Goal: Information Seeking & Learning: Find specific fact

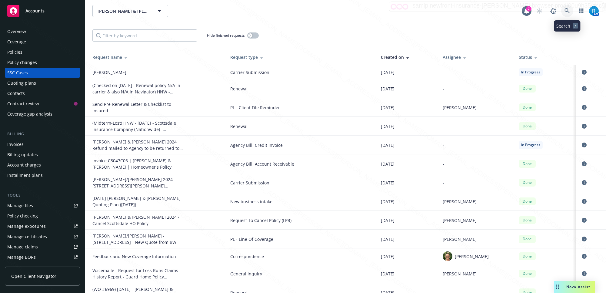
click at [566, 11] on icon at bounding box center [566, 10] width 5 height 5
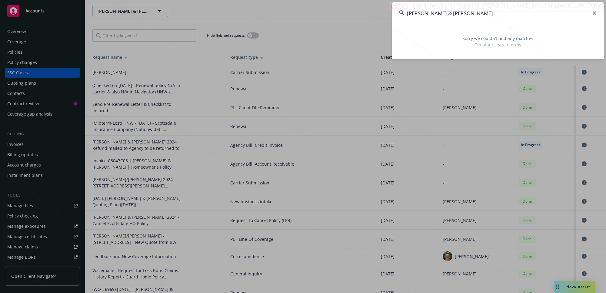
drag, startPoint x: 498, startPoint y: 12, endPoint x: 462, endPoint y: 11, distance: 36.4
click at [462, 11] on input "[PERSON_NAME] & [PERSON_NAME]" at bounding box center [498, 13] width 212 height 22
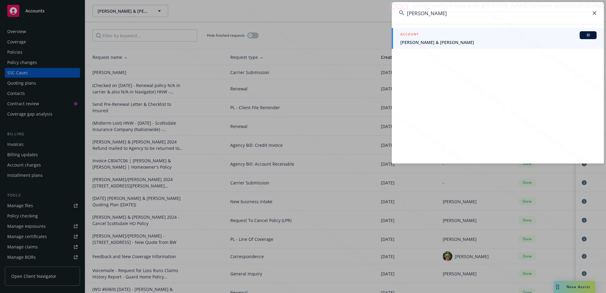
type input "[PERSON_NAME]"
click at [447, 39] on span "[PERSON_NAME] & [PERSON_NAME]" at bounding box center [498, 42] width 196 height 6
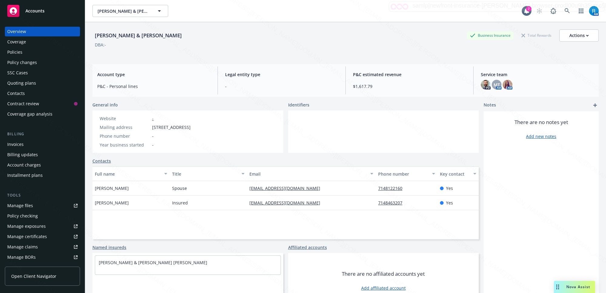
click at [22, 51] on div "Policies" at bounding box center [14, 52] width 15 height 10
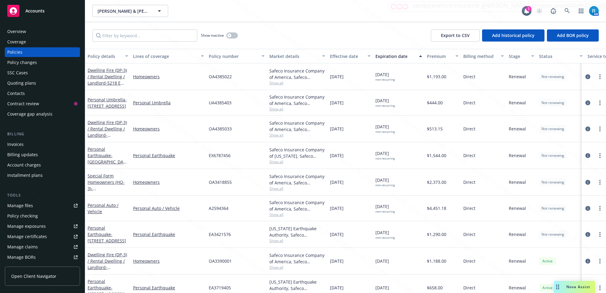
click at [235, 156] on div "EX6787456" at bounding box center [236, 155] width 61 height 27
click at [566, 10] on icon at bounding box center [566, 10] width 5 height 5
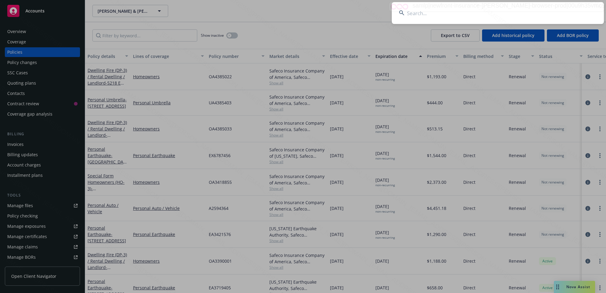
type input "[PERSON_NAME]"
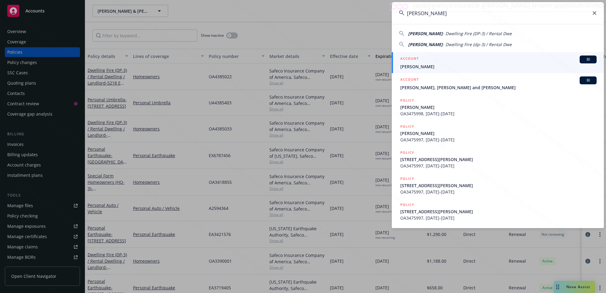
click at [422, 68] on span "[PERSON_NAME]" at bounding box center [498, 66] width 196 height 6
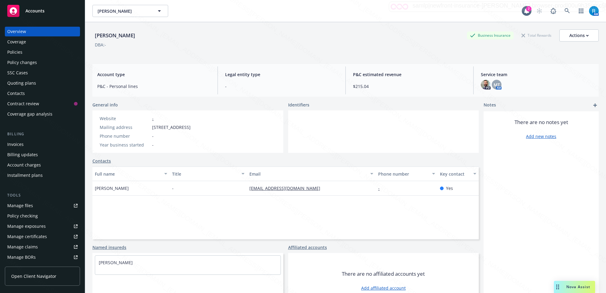
click at [13, 53] on div "Policies" at bounding box center [14, 52] width 15 height 10
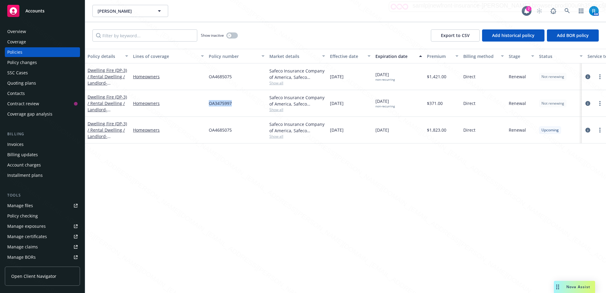
drag, startPoint x: 235, startPoint y: 104, endPoint x: 206, endPoint y: 102, distance: 29.1
click at [206, 102] on div "Dwelling Fire (DP-3) / Rental Dwelling / Landlord - [STREET_ADDRESS][PERSON_NAM…" at bounding box center [377, 103] width 585 height 27
copy div "OA3475997"
click at [565, 8] on icon at bounding box center [566, 10] width 5 height 5
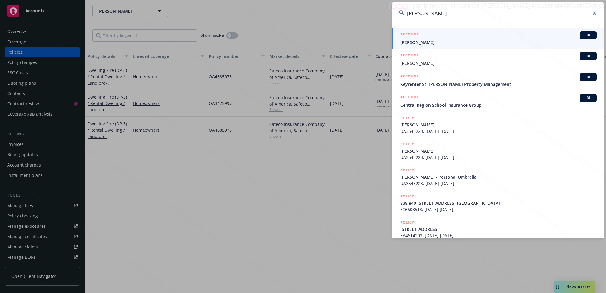
type input "[PERSON_NAME]"
click at [433, 45] on span "[PERSON_NAME]" at bounding box center [498, 42] width 196 height 6
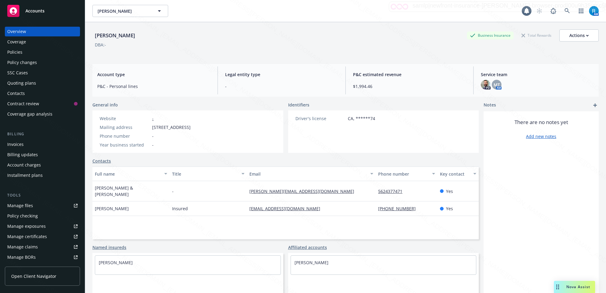
click at [20, 51] on div "Policies" at bounding box center [14, 52] width 15 height 10
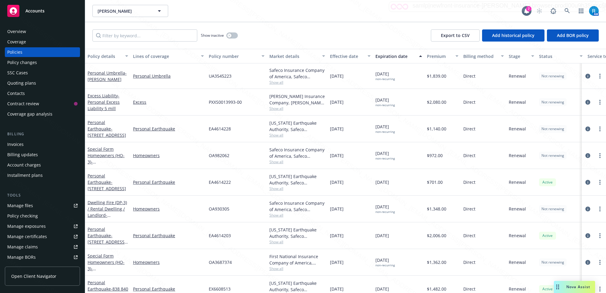
scroll to position [67, 0]
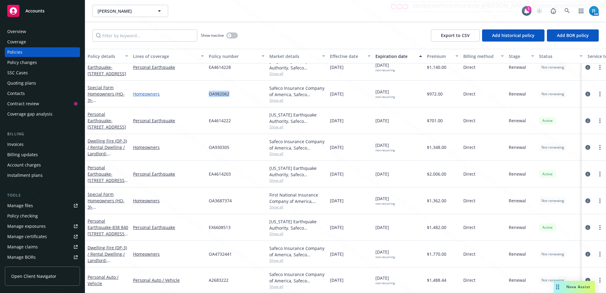
drag, startPoint x: 235, startPoint y: 90, endPoint x: 204, endPoint y: 87, distance: 31.9
click at [204, 87] on div "Special Form Homeowners (HO-3) - [STREET_ADDRESS] Homeowners OA982062 Safeco In…" at bounding box center [377, 94] width 585 height 27
copy div "OA982062"
drag, startPoint x: 236, startPoint y: 115, endPoint x: 214, endPoint y: 113, distance: 22.5
click at [235, 115] on div "EA4614222" at bounding box center [236, 120] width 61 height 27
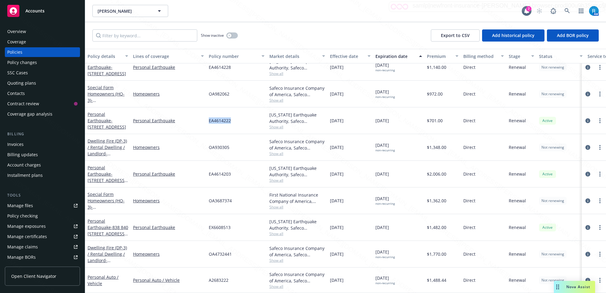
drag, startPoint x: 241, startPoint y: 117, endPoint x: 206, endPoint y: 114, distance: 35.2
click at [206, 114] on div "EA4614222" at bounding box center [236, 120] width 61 height 27
copy span "EA4614222"
click at [238, 142] on div "OA930305" at bounding box center [236, 147] width 61 height 27
drag, startPoint x: 237, startPoint y: 144, endPoint x: 203, endPoint y: 138, distance: 34.2
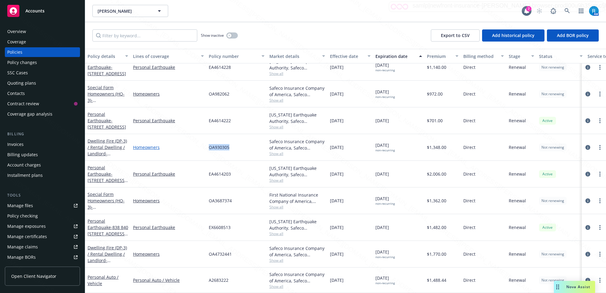
click at [203, 141] on div "Dwelling Fire (DP-3) / Rental Dwelling / Landlord - 1845 #1 2 3 & [STREET_ADDRE…" at bounding box center [377, 147] width 585 height 27
copy div "OA930305"
